Goal: Information Seeking & Learning: Compare options

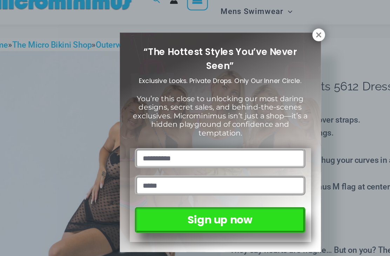
click at [269, 44] on icon at bounding box center [271, 46] width 4 height 4
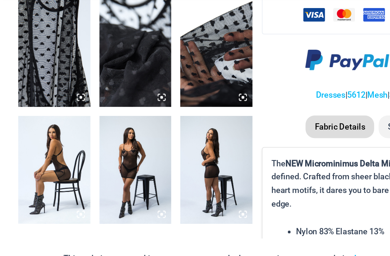
scroll to position [478, 0]
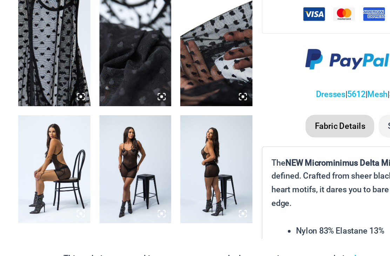
click at [126, 132] on img at bounding box center [105, 171] width 56 height 83
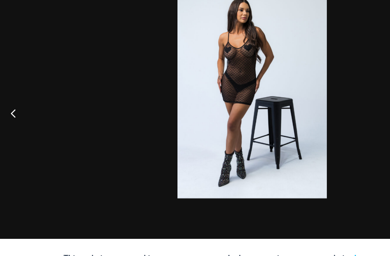
click at [18, 111] on button "Previous" at bounding box center [13, 128] width 26 height 35
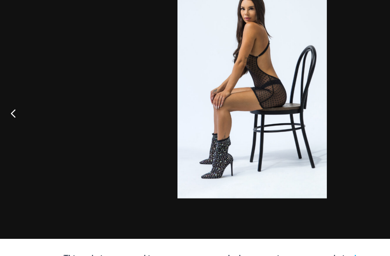
click at [20, 111] on button "Previous" at bounding box center [13, 128] width 26 height 35
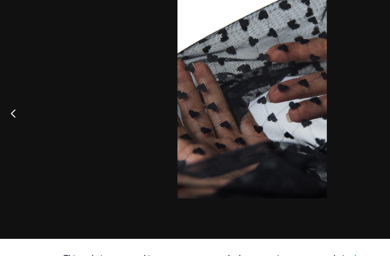
click at [15, 111] on button "Previous" at bounding box center [13, 128] width 26 height 35
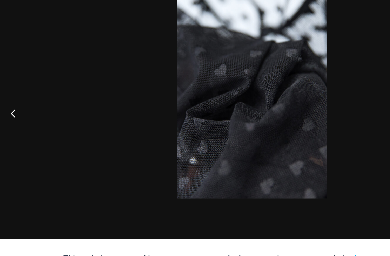
click at [19, 111] on button "Previous" at bounding box center [13, 128] width 26 height 35
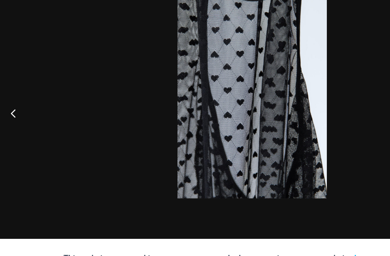
click at [21, 111] on button "Previous" at bounding box center [13, 128] width 26 height 35
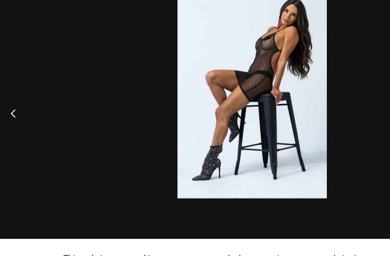
click at [24, 111] on button "Previous" at bounding box center [13, 128] width 26 height 35
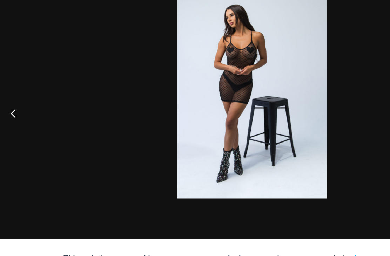
click at [25, 111] on button "Previous" at bounding box center [13, 128] width 26 height 35
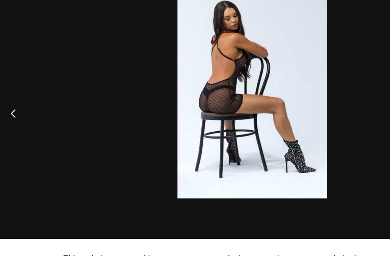
click at [22, 111] on button "Previous" at bounding box center [13, 128] width 26 height 35
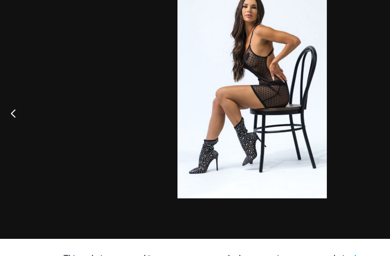
click at [23, 111] on button "Previous" at bounding box center [13, 128] width 26 height 35
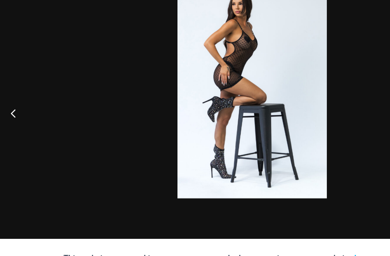
click at [25, 111] on button "Previous" at bounding box center [13, 128] width 26 height 35
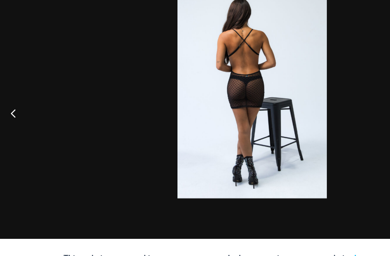
click at [21, 111] on button "Previous" at bounding box center [13, 128] width 26 height 35
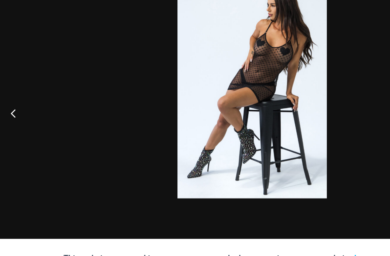
click at [21, 111] on button "Previous" at bounding box center [13, 128] width 26 height 35
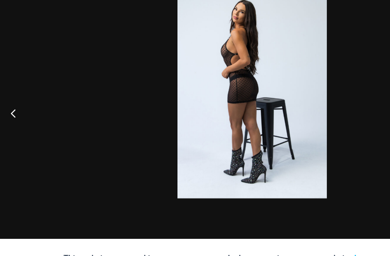
click at [23, 111] on button "Previous" at bounding box center [13, 128] width 26 height 35
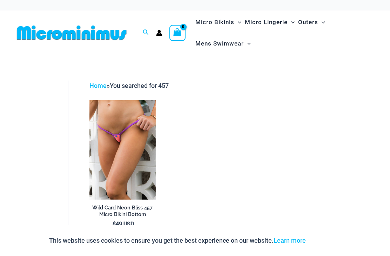
click at [89, 100] on img at bounding box center [89, 100] width 0 height 0
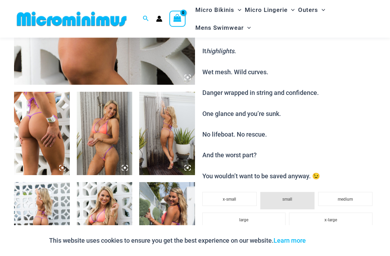
scroll to position [245, 0]
click at [42, 157] on img at bounding box center [42, 133] width 56 height 83
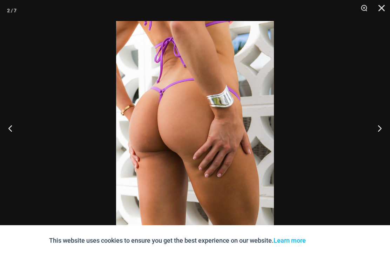
click at [377, 146] on button "Next" at bounding box center [376, 128] width 26 height 35
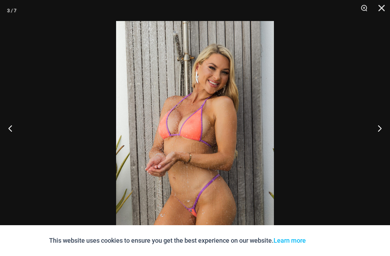
click at [387, 145] on button "Next" at bounding box center [376, 128] width 26 height 35
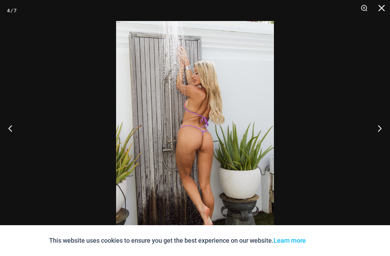
click at [387, 146] on button "Next" at bounding box center [376, 128] width 26 height 35
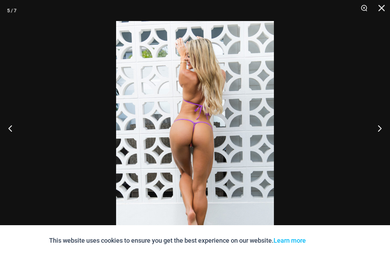
click at [389, 146] on button "Next" at bounding box center [376, 128] width 26 height 35
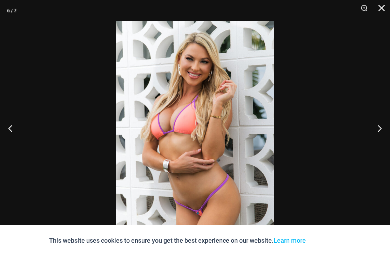
click at [389, 146] on button "Next" at bounding box center [376, 128] width 26 height 35
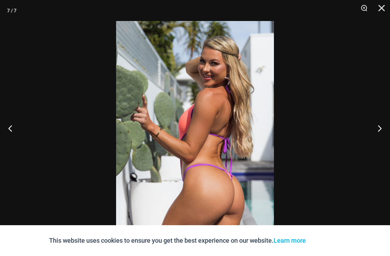
click at [388, 146] on button "Next" at bounding box center [376, 128] width 26 height 35
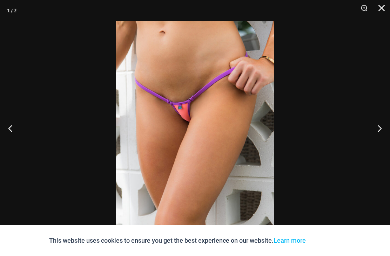
click at [389, 144] on button "Next" at bounding box center [376, 128] width 26 height 35
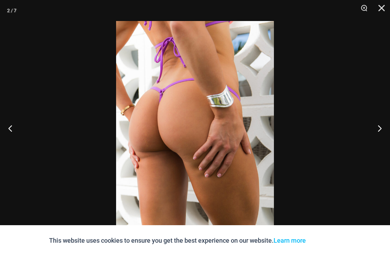
click at [388, 146] on button "Next" at bounding box center [376, 128] width 26 height 35
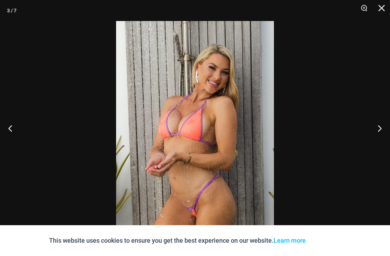
click at [382, 12] on button "Close" at bounding box center [379, 10] width 18 height 21
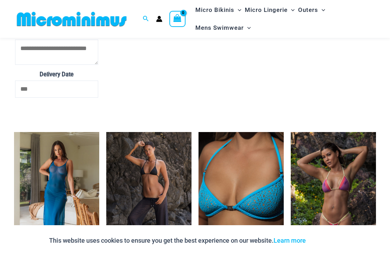
scroll to position [1311, 0]
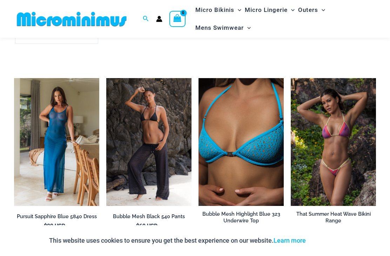
click at [14, 78] on img at bounding box center [14, 78] width 0 height 0
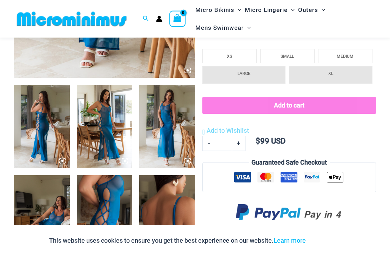
scroll to position [252, 0]
click at [59, 125] on img at bounding box center [42, 126] width 56 height 83
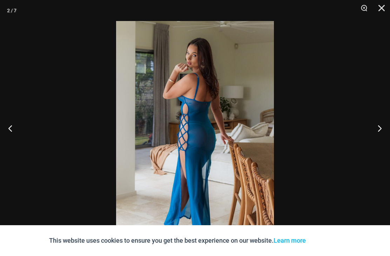
click at [380, 141] on button "Next" at bounding box center [376, 128] width 26 height 35
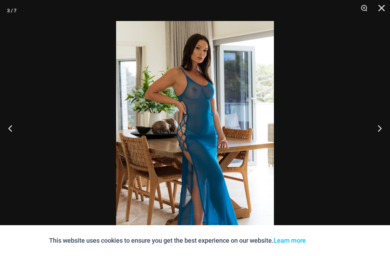
click at [386, 145] on button "Next" at bounding box center [376, 128] width 26 height 35
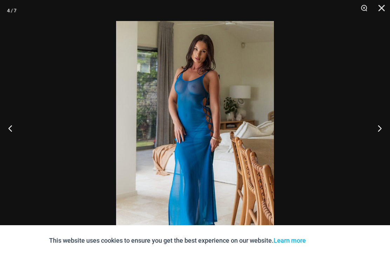
click at [378, 140] on button "Next" at bounding box center [376, 128] width 26 height 35
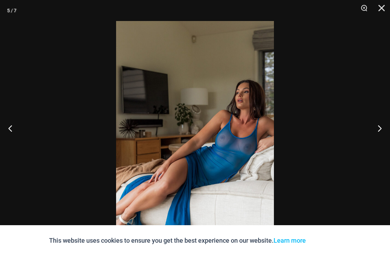
click at [386, 143] on button "Next" at bounding box center [376, 128] width 26 height 35
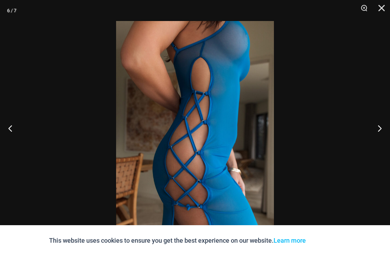
click at [379, 140] on button "Next" at bounding box center [376, 128] width 26 height 35
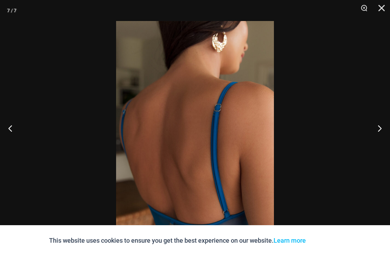
click at [388, 139] on button "Next" at bounding box center [376, 128] width 26 height 35
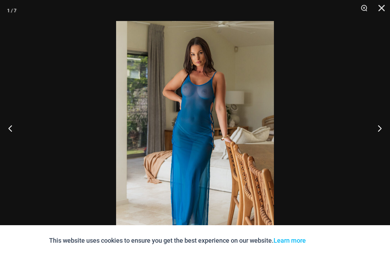
click at [14, 136] on button "Previous" at bounding box center [13, 128] width 26 height 35
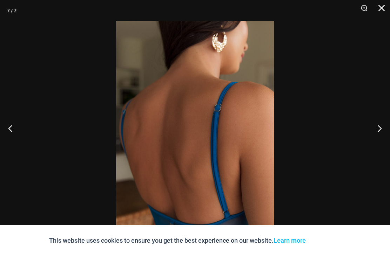
click at [384, 141] on button "Next" at bounding box center [376, 128] width 26 height 35
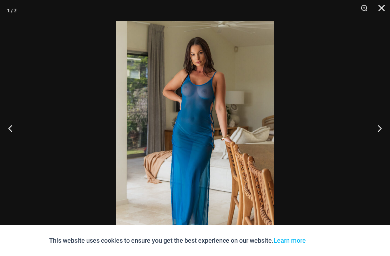
click at [389, 139] on button "Next" at bounding box center [376, 128] width 26 height 35
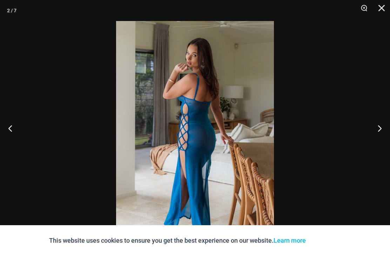
click at [386, 137] on button "Next" at bounding box center [376, 128] width 26 height 35
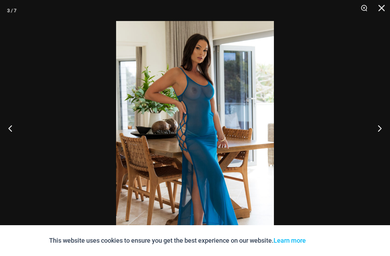
click at [375, 139] on button "Next" at bounding box center [376, 128] width 26 height 35
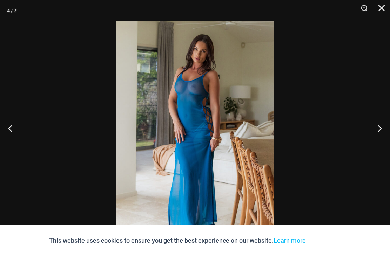
click at [380, 143] on button "Next" at bounding box center [376, 128] width 26 height 35
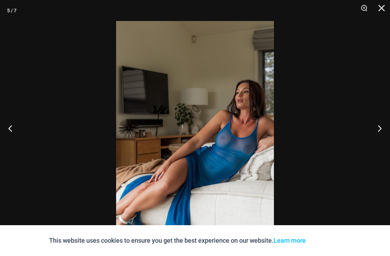
click at [387, 142] on button "Next" at bounding box center [376, 128] width 26 height 35
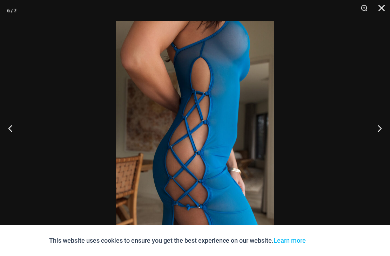
click at [388, 142] on button "Next" at bounding box center [376, 128] width 26 height 35
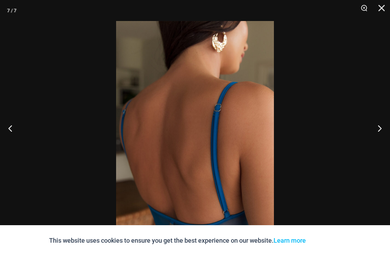
click at [385, 142] on button "Next" at bounding box center [376, 128] width 26 height 35
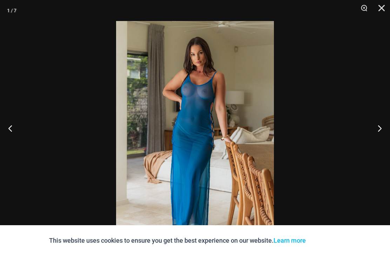
click at [386, 10] on button "Close" at bounding box center [379, 10] width 18 height 21
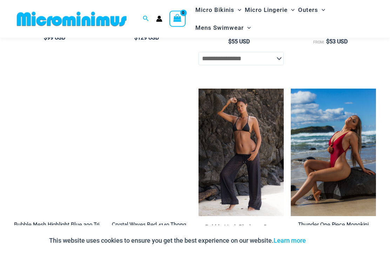
scroll to position [775, 0]
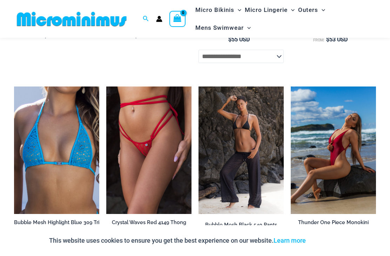
click at [14, 87] on img at bounding box center [14, 87] width 0 height 0
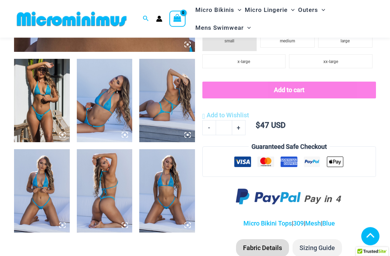
scroll to position [278, 0]
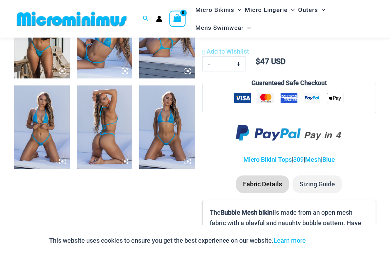
click at [171, 138] on img at bounding box center [167, 127] width 56 height 83
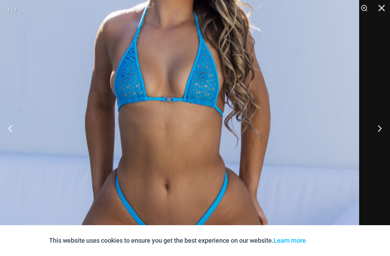
click at [206, 155] on img at bounding box center [176, 134] width 366 height 548
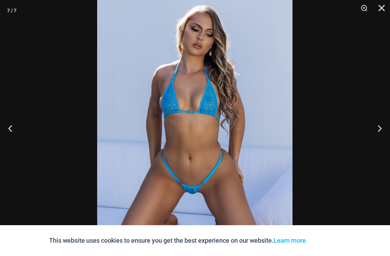
click at [387, 13] on button "Close" at bounding box center [379, 10] width 18 height 21
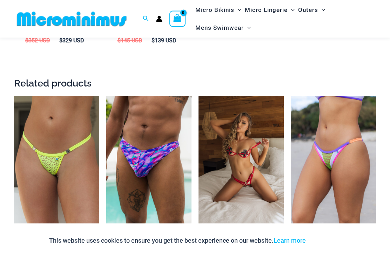
scroll to position [946, 0]
click at [198, 96] on img at bounding box center [198, 96] width 0 height 0
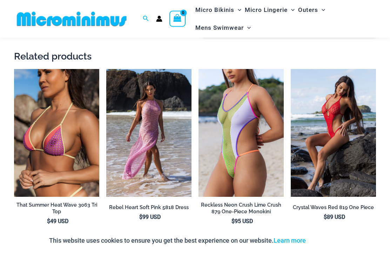
scroll to position [851, 0]
